Goal: Transaction & Acquisition: Purchase product/service

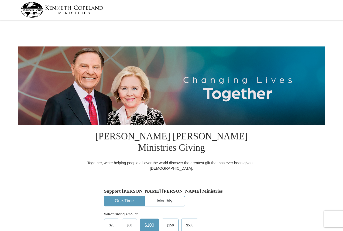
select select "PA"
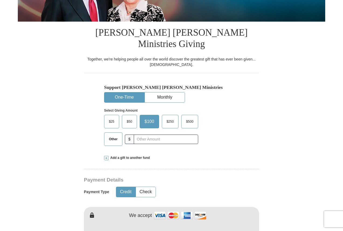
scroll to position [108, 0]
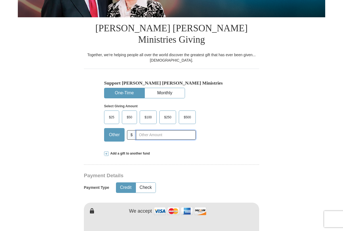
click at [147, 130] on input "text" at bounding box center [166, 134] width 60 height 9
type input "20"
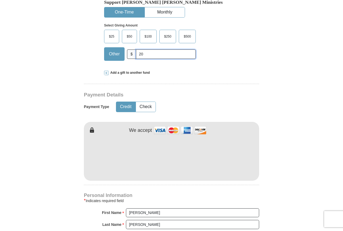
scroll to position [189, 0]
click at [143, 101] on button "Check" at bounding box center [146, 106] width 20 height 10
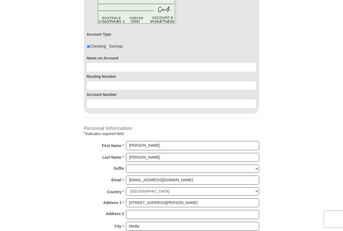
scroll to position [324, 0]
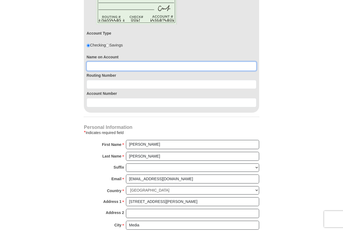
click at [122, 61] on input at bounding box center [172, 65] width 170 height 9
type input "[PERSON_NAME]"
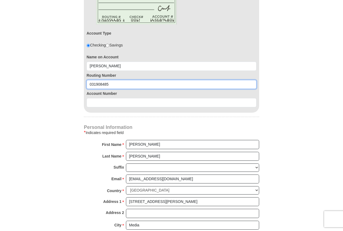
type input "031908485"
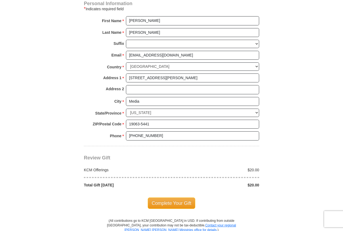
scroll to position [458, 0]
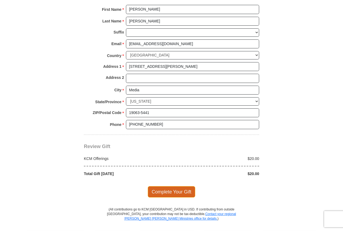
type input "0360154439"
click at [168, 186] on span "Complete Your Gift" at bounding box center [172, 191] width 48 height 11
